Goal: Task Accomplishment & Management: Use online tool/utility

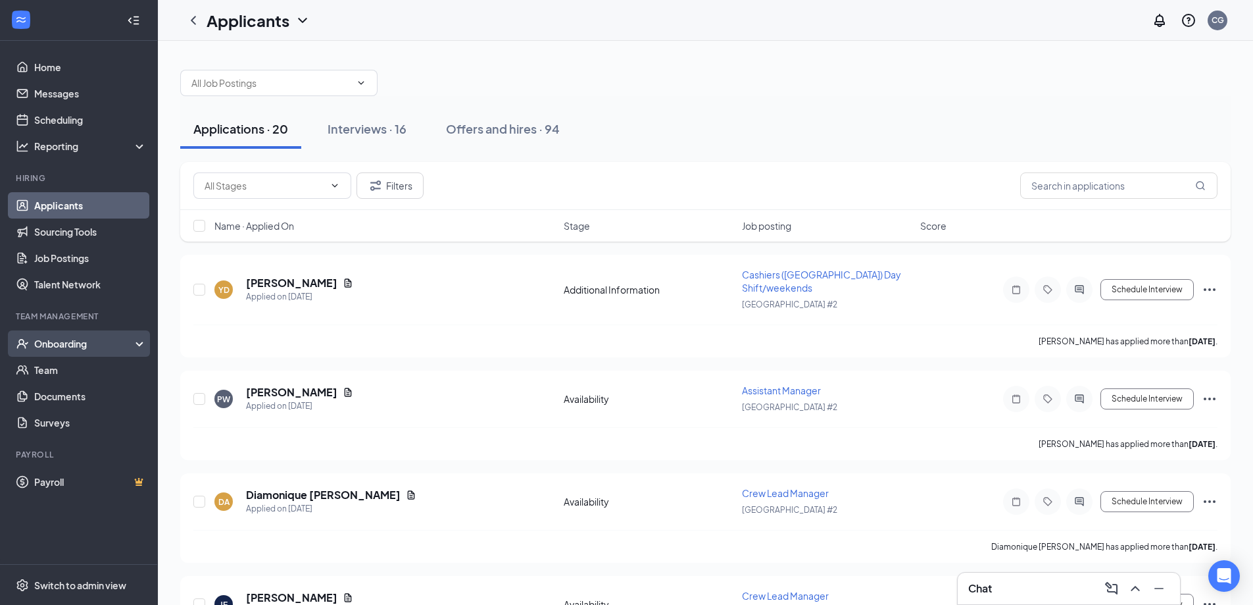
click at [47, 345] on div "Onboarding" at bounding box center [84, 343] width 101 height 13
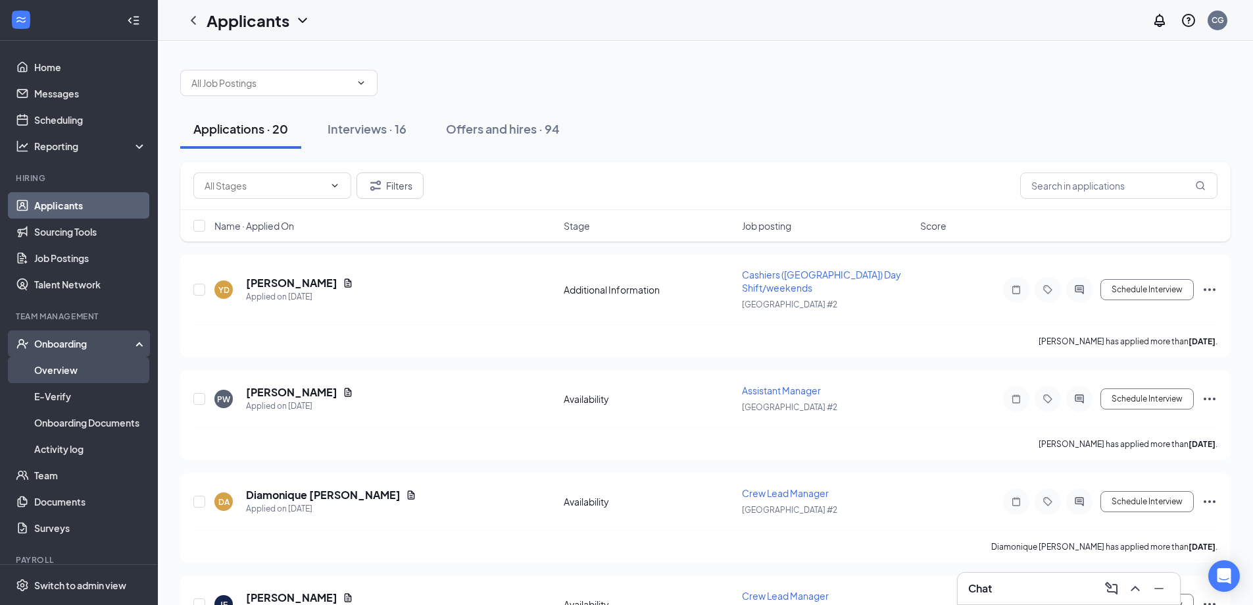
click at [70, 366] on link "Overview" at bounding box center [90, 370] width 113 height 26
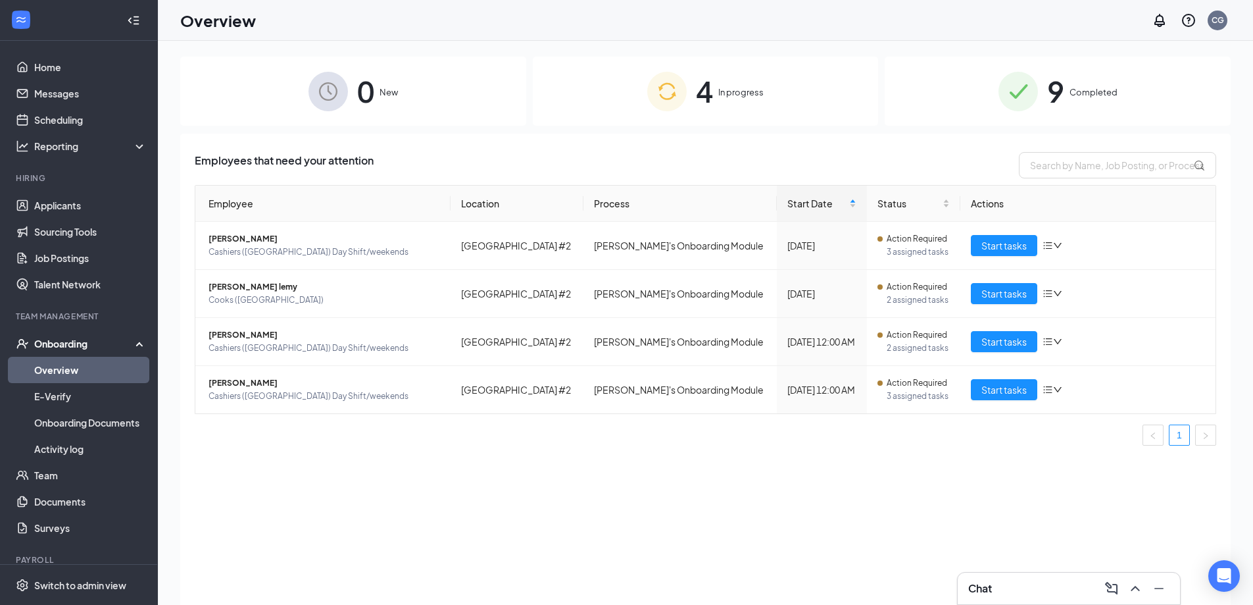
click at [751, 92] on span "In progress" at bounding box center [740, 92] width 45 height 13
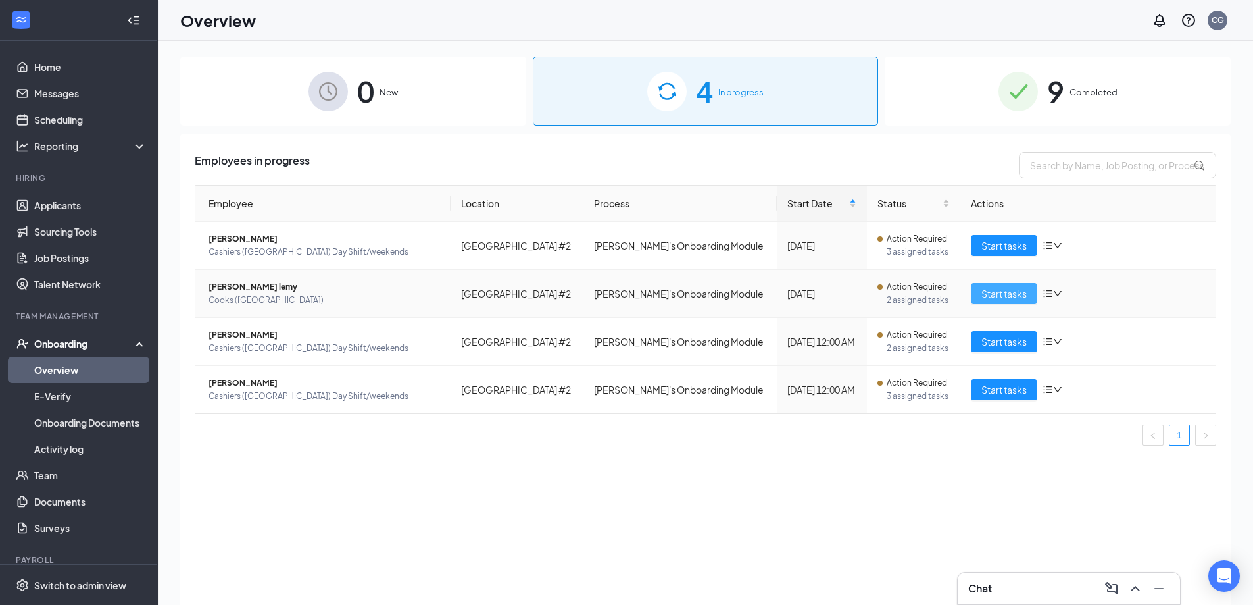
click at [1016, 299] on span "Start tasks" at bounding box center [1004, 293] width 45 height 14
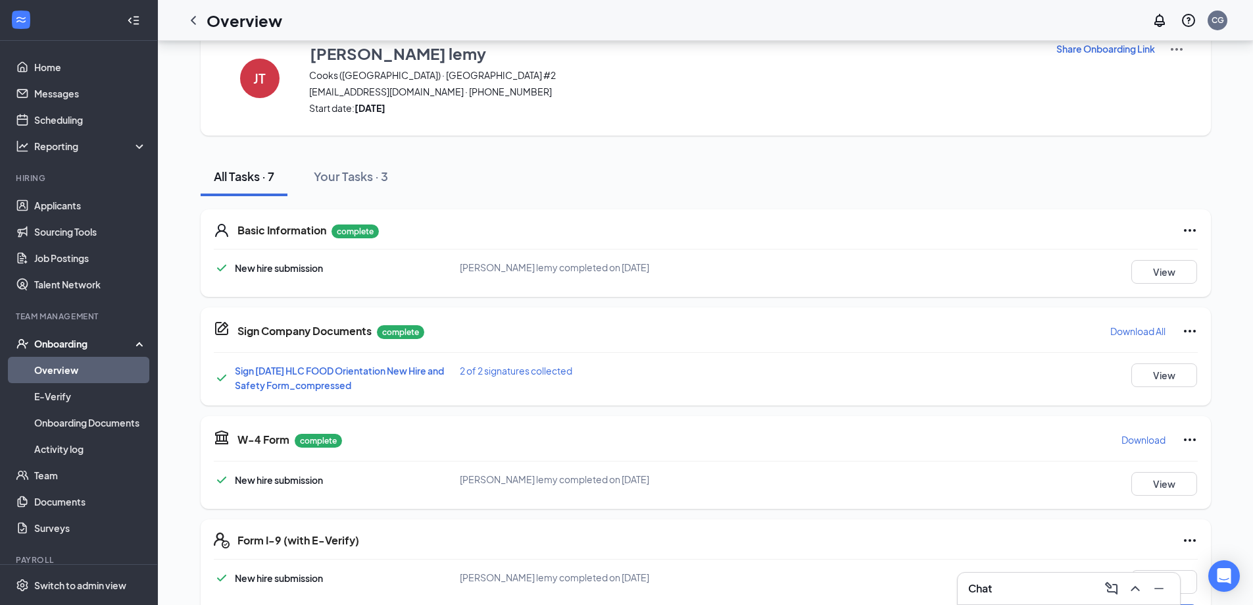
scroll to position [66, 0]
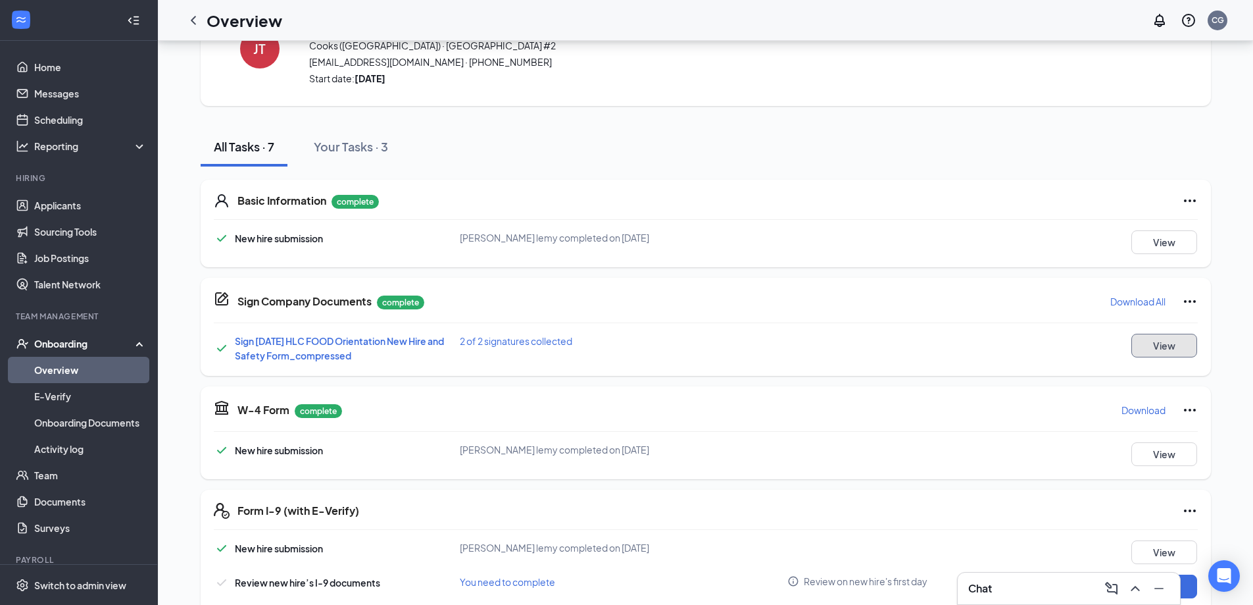
click at [1138, 341] on button "View" at bounding box center [1165, 346] width 66 height 24
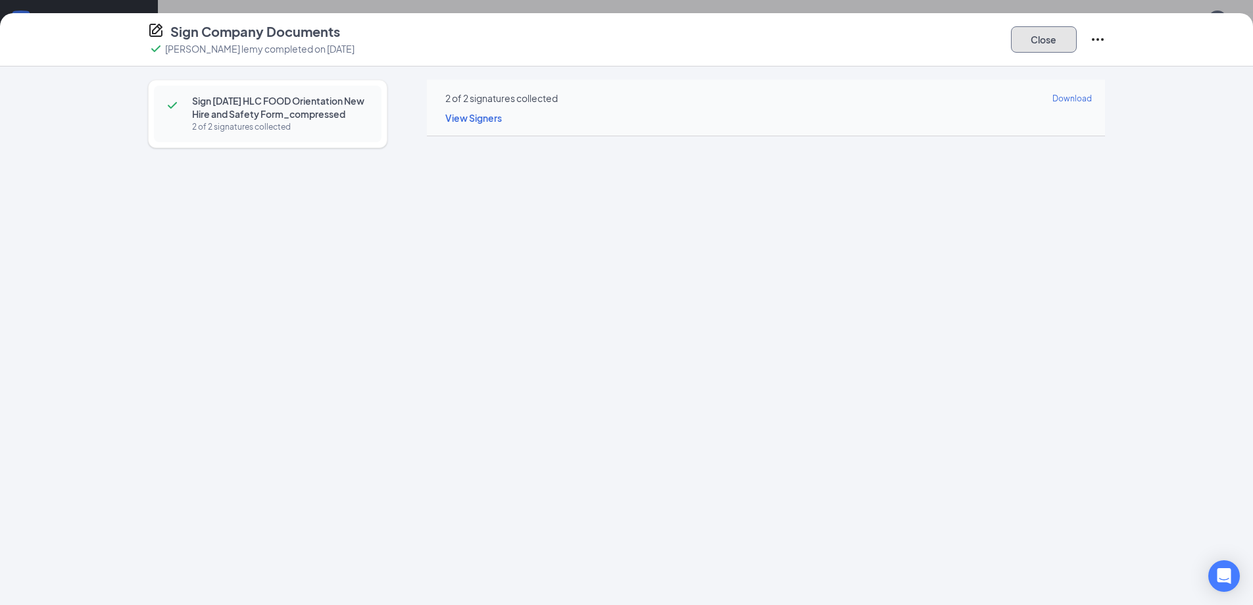
click at [1020, 41] on button "Close" at bounding box center [1044, 39] width 66 height 26
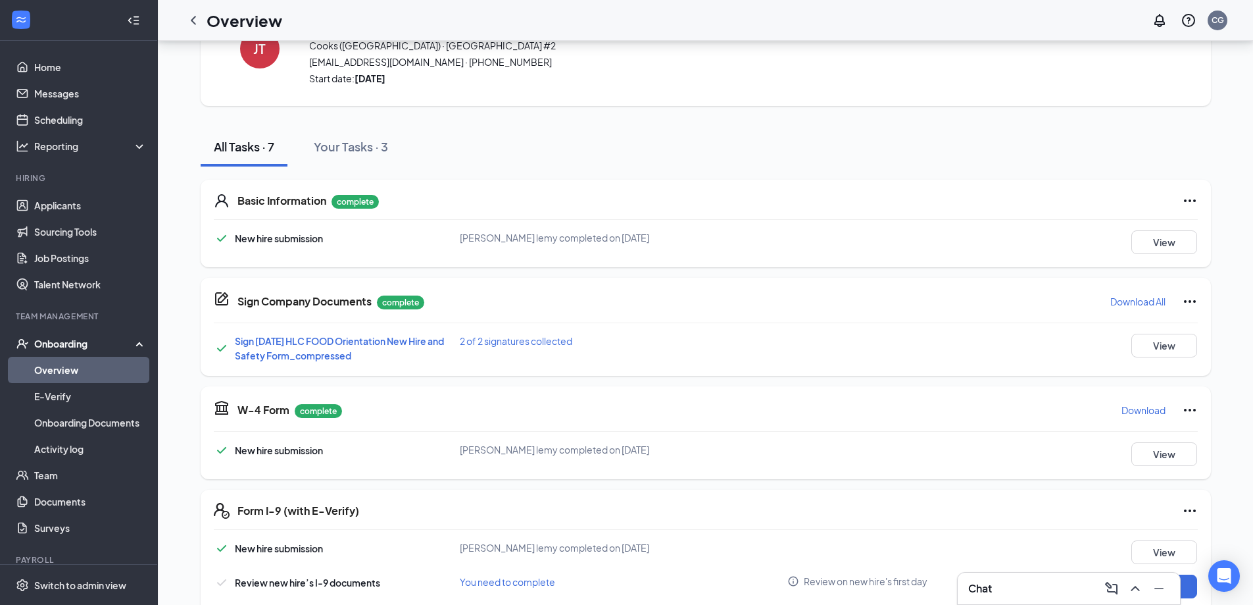
click at [196, 20] on icon "ChevronLeft" at bounding box center [194, 21] width 16 height 16
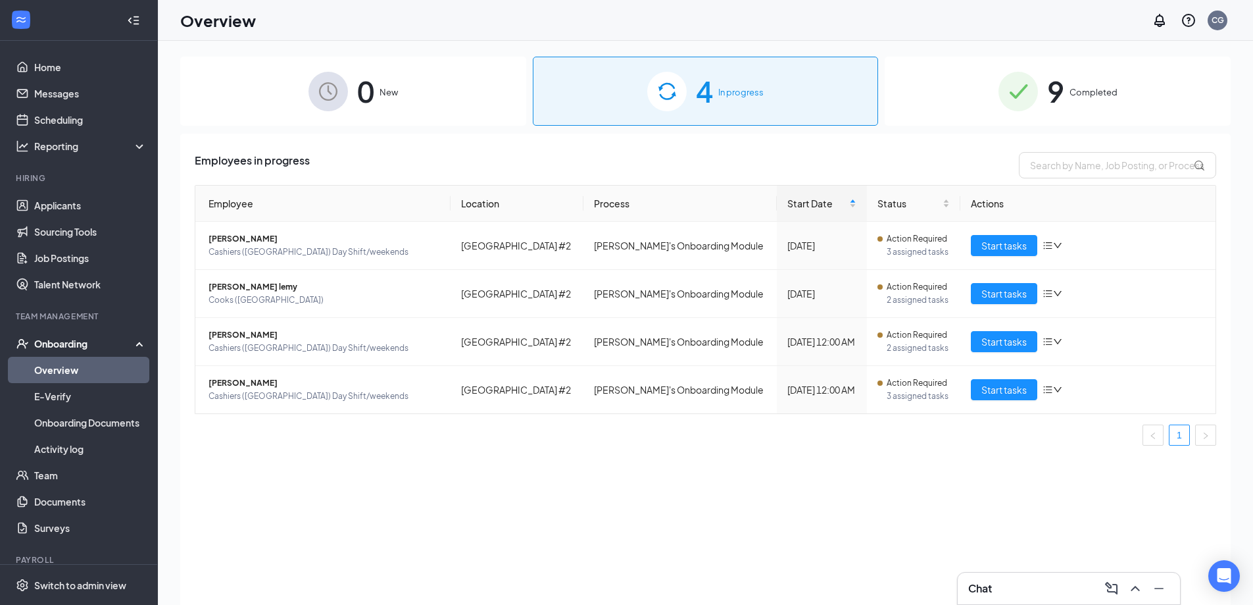
click at [1039, 84] on div "9 Completed" at bounding box center [1058, 91] width 346 height 69
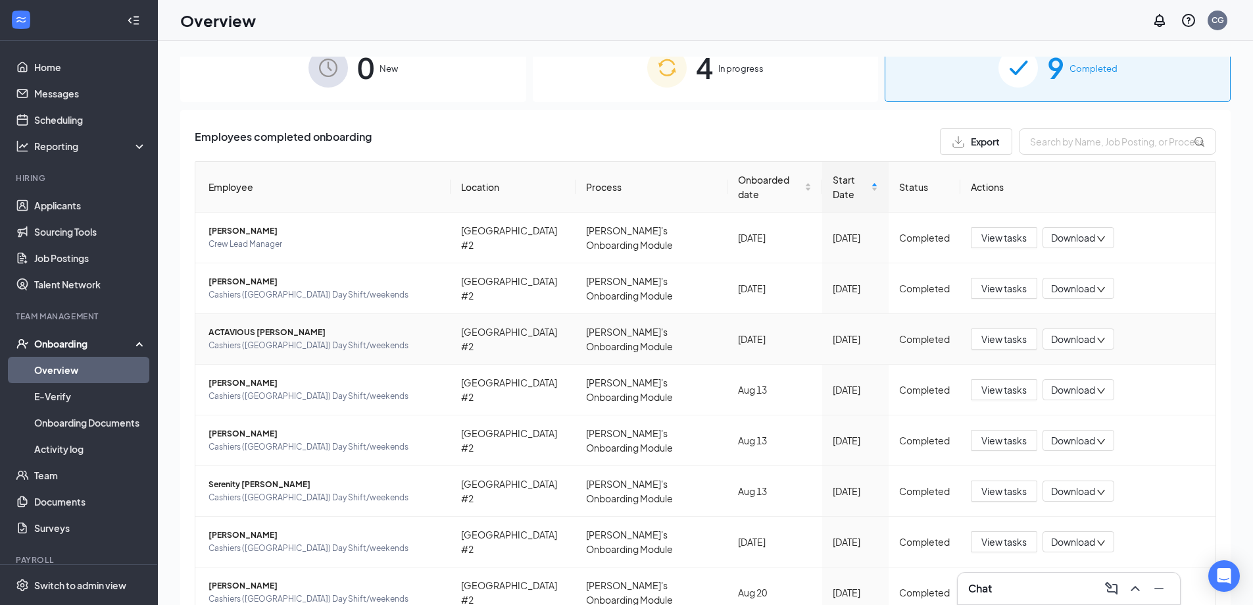
scroll to position [95, 0]
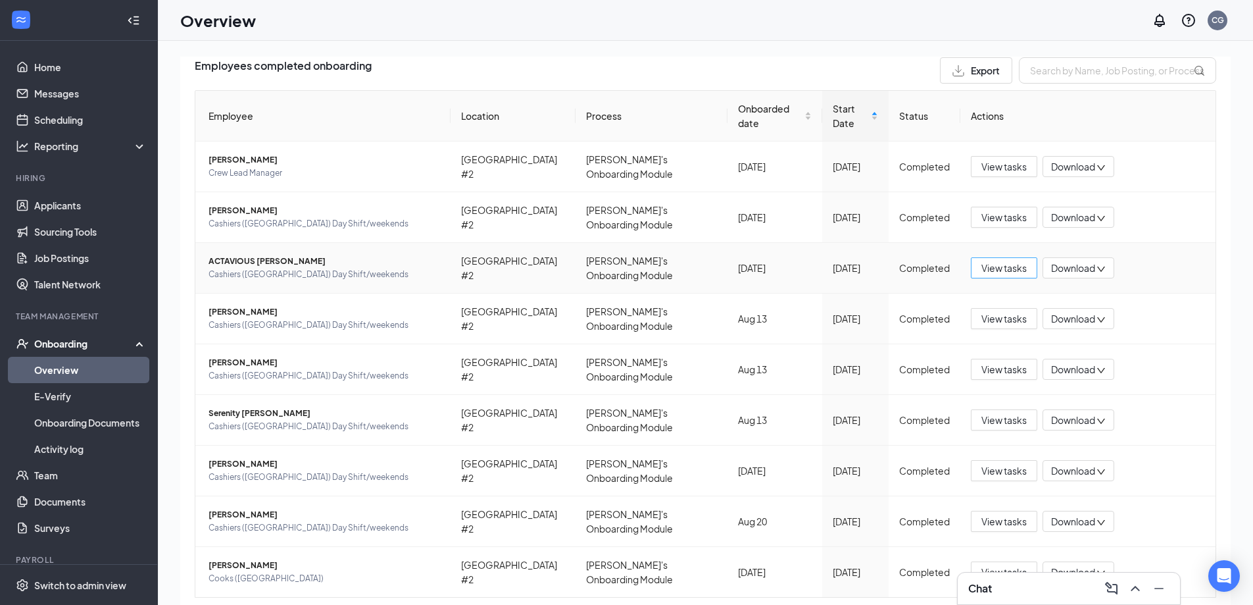
click at [995, 261] on span "View tasks" at bounding box center [1004, 268] width 45 height 14
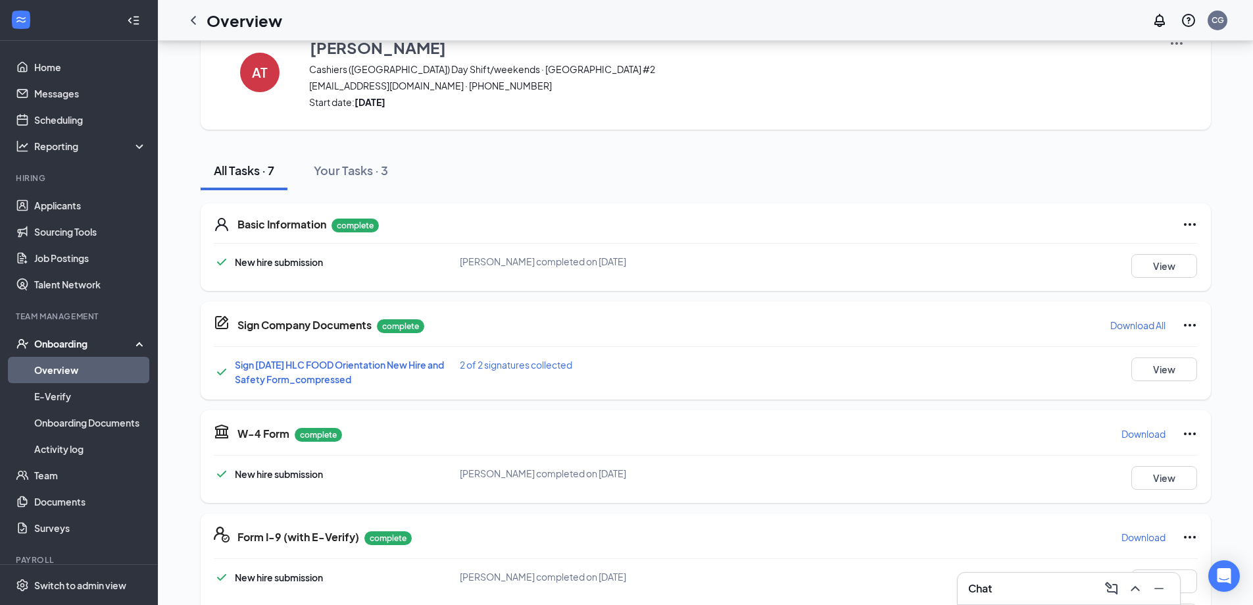
scroll to position [66, 0]
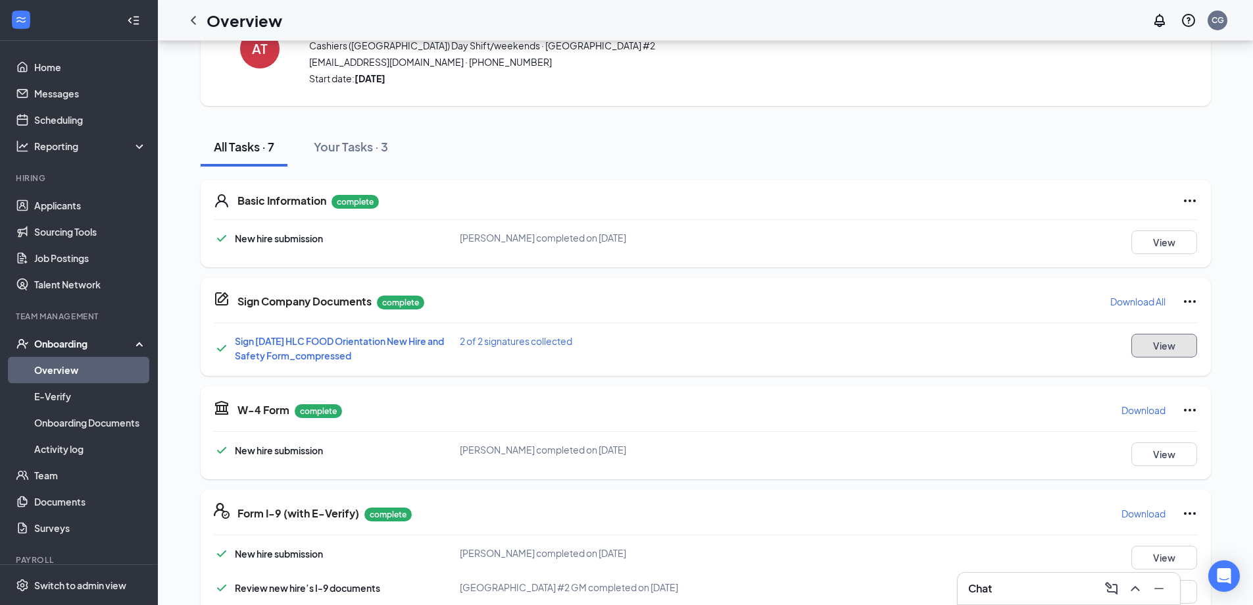
click at [1157, 339] on button "View" at bounding box center [1165, 346] width 66 height 24
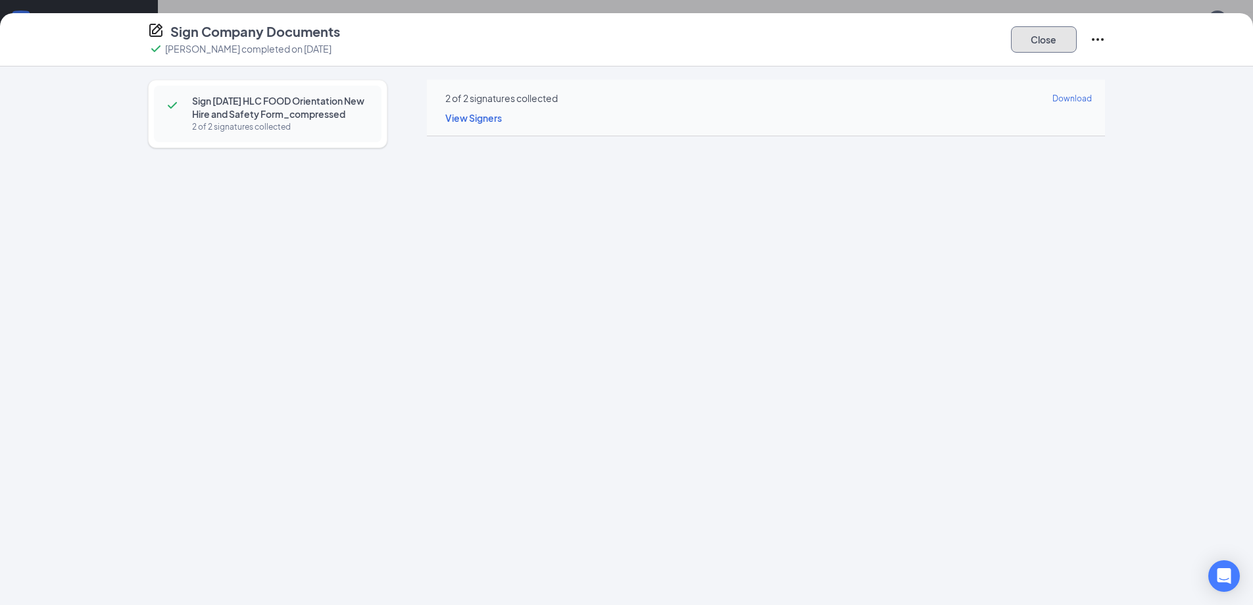
click at [1013, 39] on button "Close" at bounding box center [1044, 39] width 66 height 26
